Goal: Task Accomplishment & Management: Complete application form

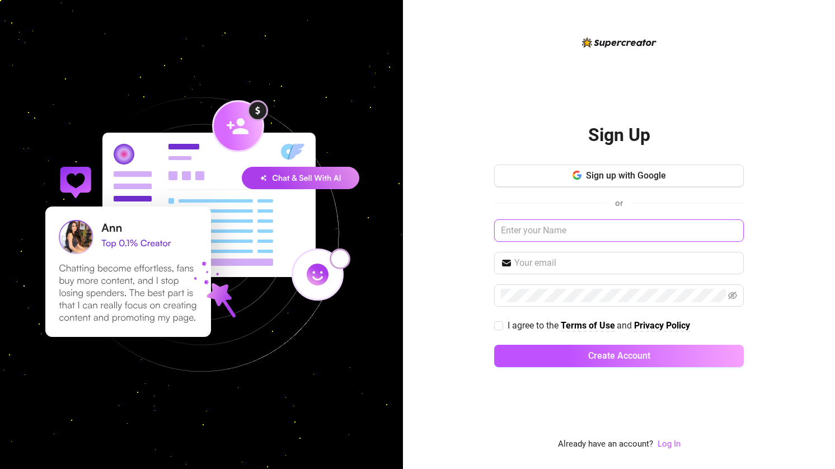
click at [577, 225] on input "text" at bounding box center [618, 230] width 249 height 22
type input "t"
type input "[PERSON_NAME]"
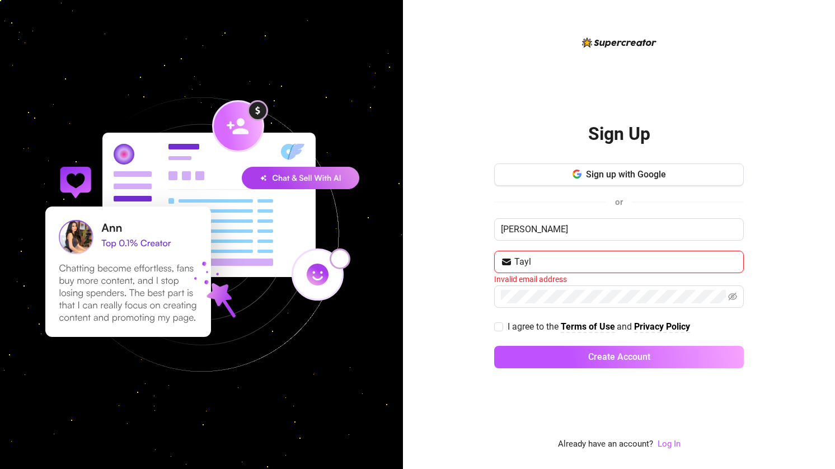
type input "[EMAIL_ADDRESS][DOMAIN_NAME]"
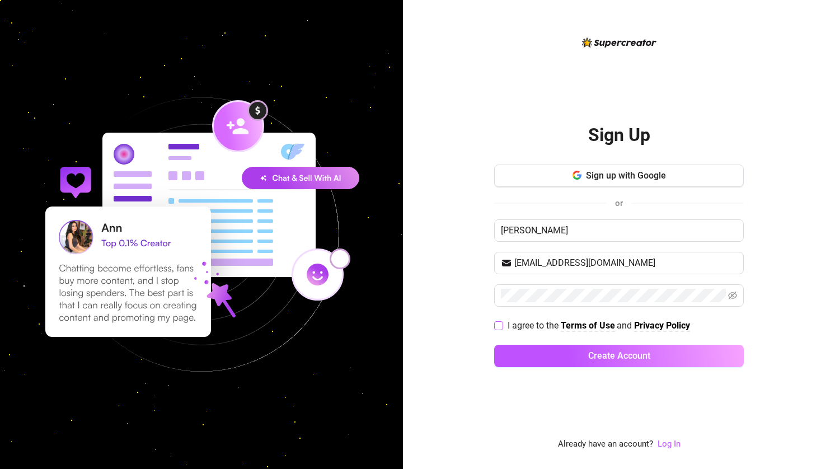
click at [494, 328] on input "I agree to the Terms of Use and Privacy Policy" at bounding box center [498, 325] width 8 height 8
checkbox input "true"
click at [521, 348] on button "Create Account" at bounding box center [618, 356] width 249 height 22
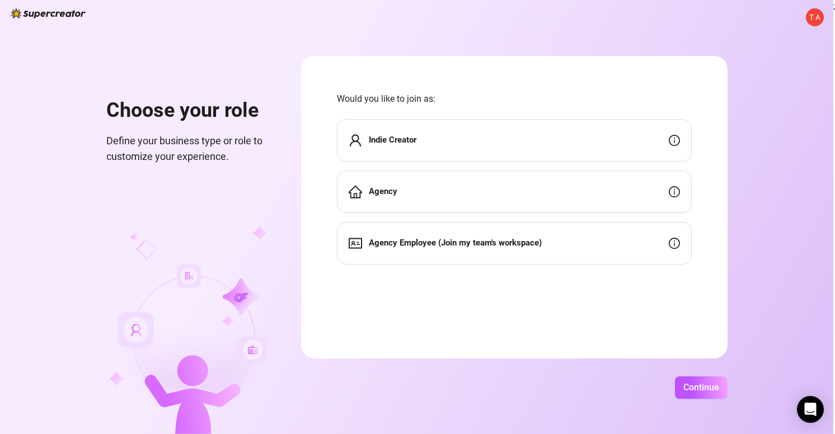
click at [529, 180] on div "Agency" at bounding box center [514, 192] width 355 height 43
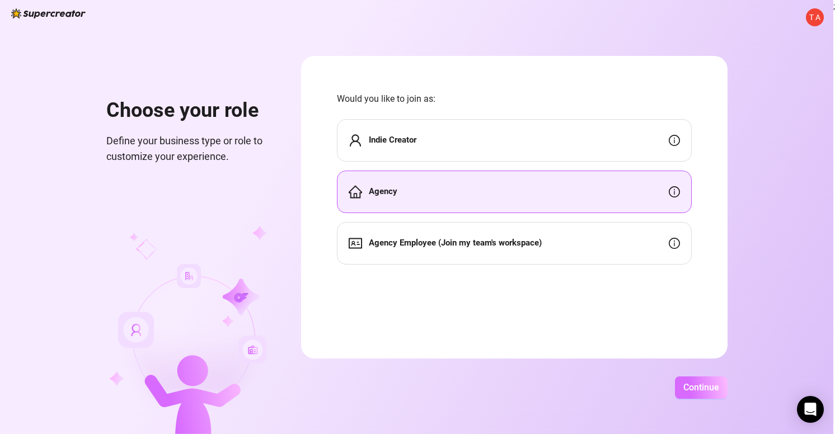
click at [690, 390] on span "Continue" at bounding box center [701, 387] width 36 height 11
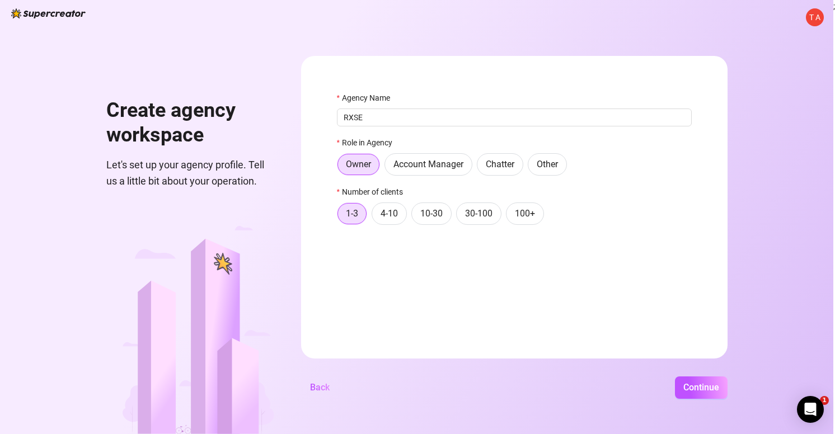
type input "RXSE"
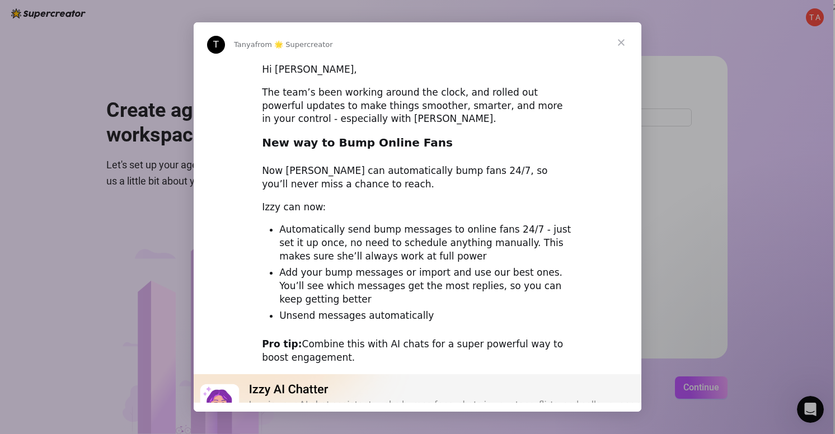
click at [618, 45] on span "Close" at bounding box center [621, 42] width 40 height 40
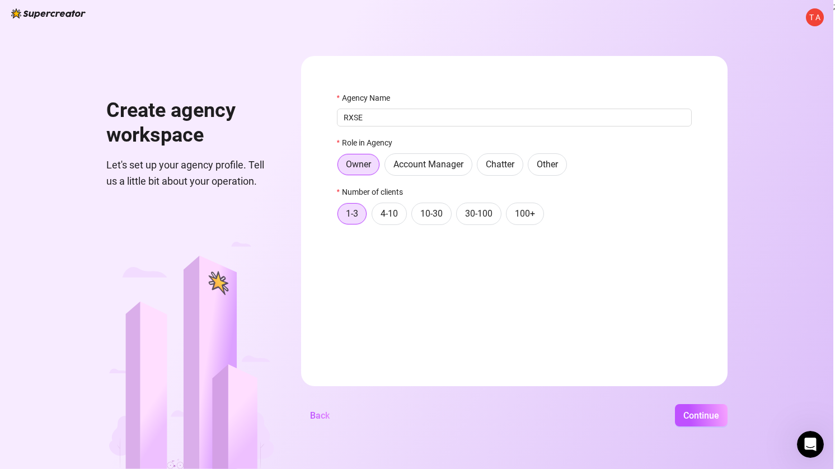
click at [689, 402] on div "T A Create agency workspace Let's set up your agency profile. Tell us a little …" at bounding box center [416, 234] width 833 height 469
click at [689, 421] on button "Continue" at bounding box center [701, 415] width 53 height 22
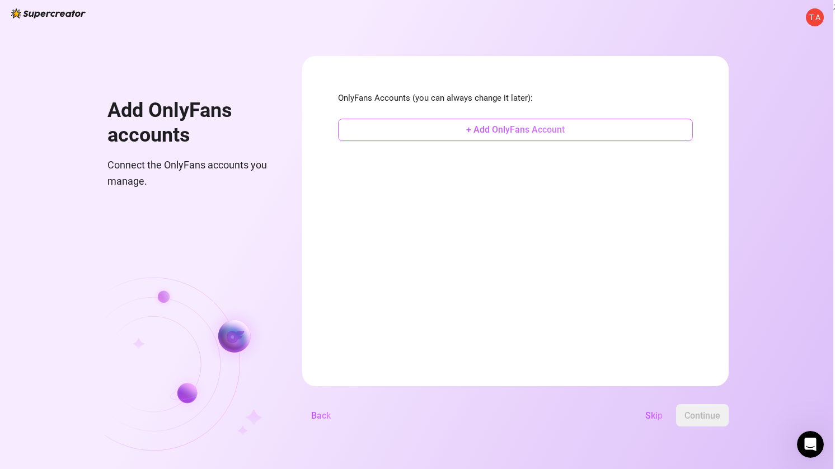
click at [566, 132] on button "+ Add OnlyFans Account" at bounding box center [515, 130] width 355 height 22
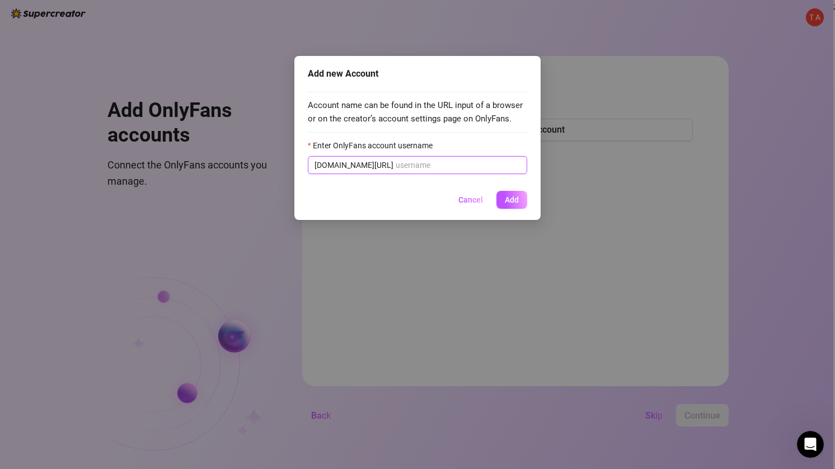
click at [490, 166] on input "Enter OnlyFans account username" at bounding box center [457, 165] width 125 height 12
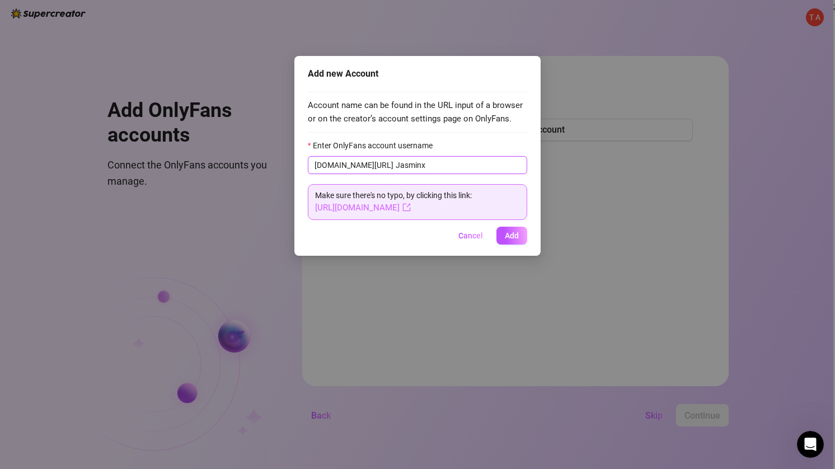
type input "Jasminx"
click at [393, 208] on link "[URL][DOMAIN_NAME]" at bounding box center [363, 207] width 96 height 10
click at [522, 240] on button "Add" at bounding box center [511, 236] width 31 height 18
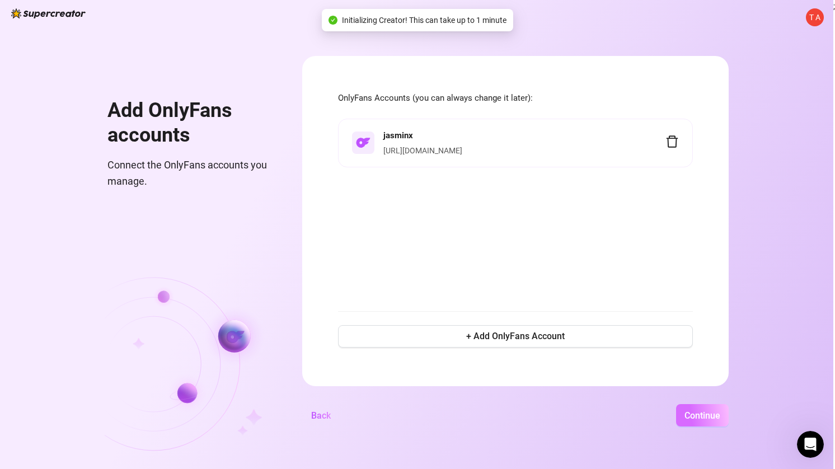
click at [700, 422] on button "Continue" at bounding box center [702, 415] width 53 height 22
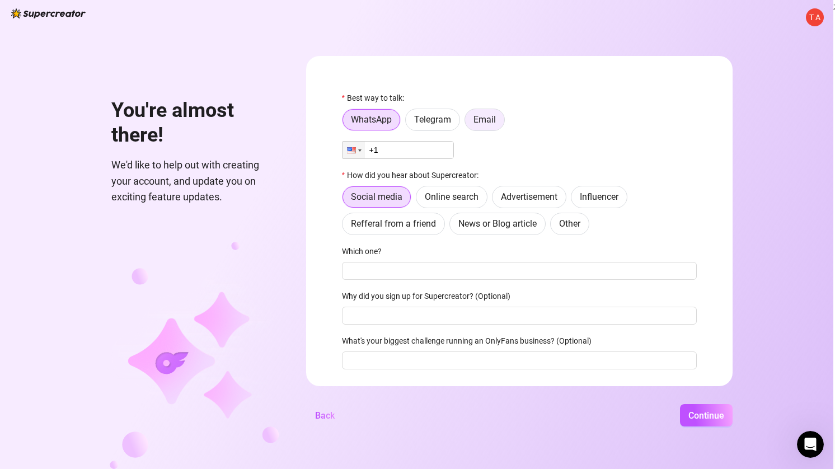
click at [477, 129] on label "Email" at bounding box center [484, 120] width 40 height 22
click at [468, 122] on input "Email" at bounding box center [468, 122] width 0 height 0
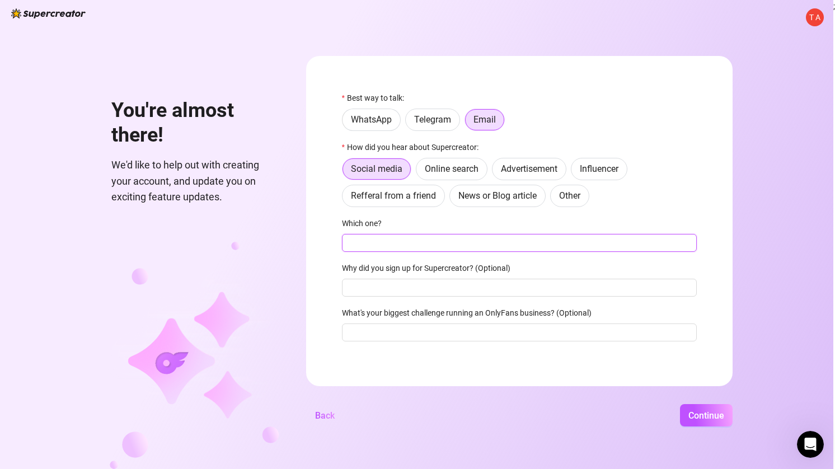
click at [430, 241] on input "Which one?" at bounding box center [519, 243] width 355 height 18
click at [554, 196] on label "Other" at bounding box center [569, 196] width 39 height 22
click at [553, 199] on input "Other" at bounding box center [553, 199] width 0 height 0
click at [477, 237] on input "Where then? We're curious 🍿" at bounding box center [519, 243] width 355 height 18
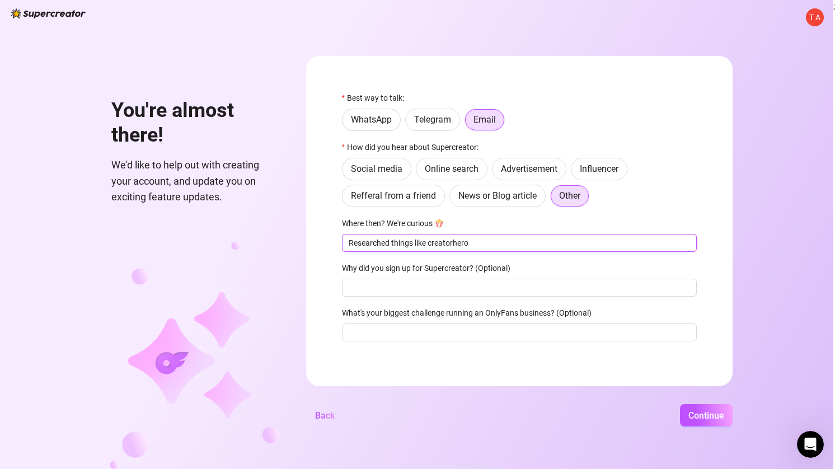
type input "Researched things like creatorhero"
click at [706, 413] on span "Continue" at bounding box center [706, 415] width 36 height 11
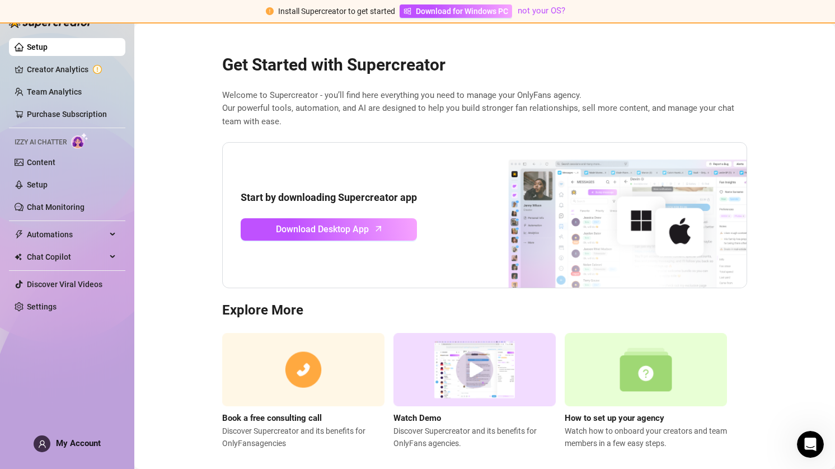
click at [163, 348] on main "Get Started with Supercreator Welcome to Supercreator - you’ll find here everyt…" at bounding box center [484, 252] width 700 height 459
click at [311, 225] on span "Download Desktop App" at bounding box center [322, 229] width 93 height 14
